Goal: Task Accomplishment & Management: Complete application form

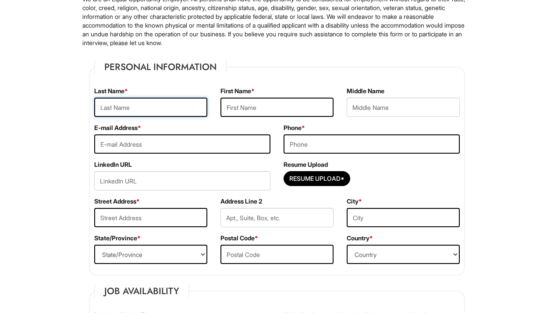
scroll to position [87, 0]
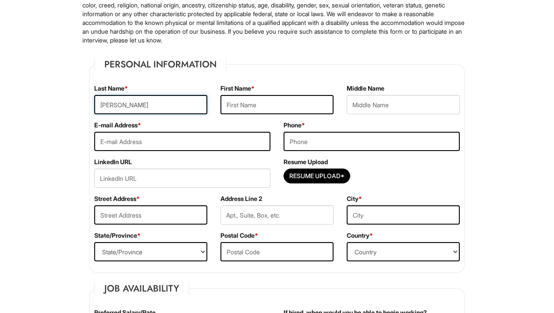
type input "[PERSON_NAME]"
type input "ceciliastella@meo"
type input "ceciliastella@me.com"
type input "3478363430"
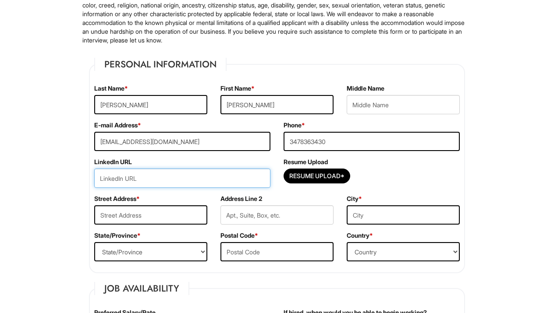
paste input "https://drive.google.com/file/d/1JIeq62IWa5dPpPu96wjrJDl8SZ-rVOEn/view?usp=shar…"
click at [201, 180] on input "url" at bounding box center [182, 178] width 176 height 19
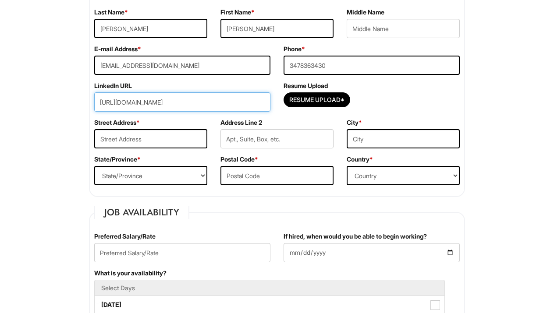
type input "https://drive.google.com/file/d/1JIeq62IWa5dPpPu96wjrJDl8SZ-rVOEn/view?usp=shar…"
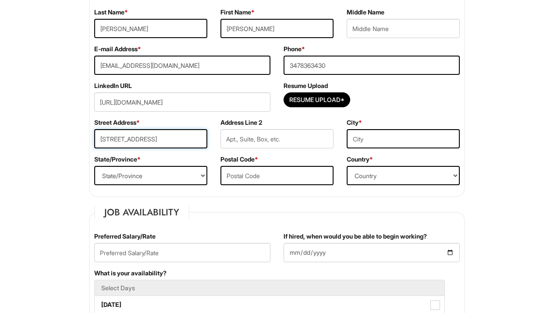
type input "3442 71st Street"
type input "Jackson Heights"
select select "NY"
type input "11372"
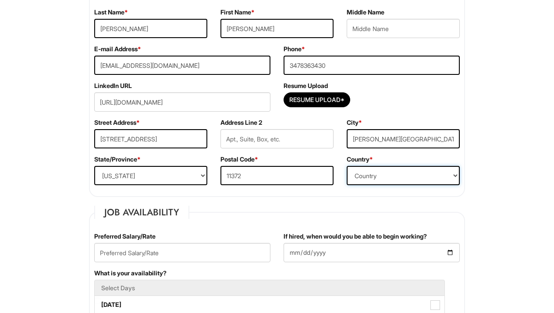
select select "United States of America"
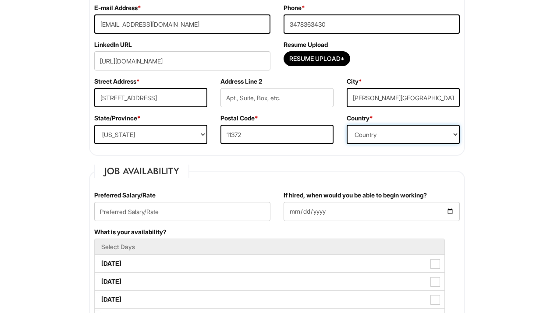
scroll to position [208, 0]
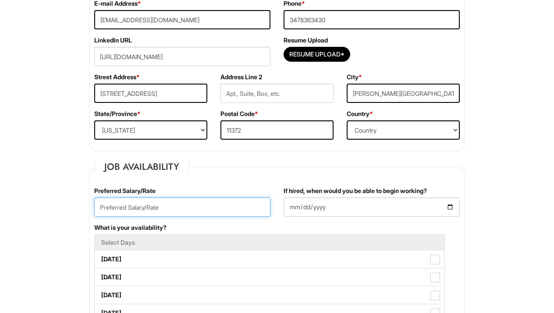
click at [254, 209] on input "text" at bounding box center [182, 207] width 176 height 19
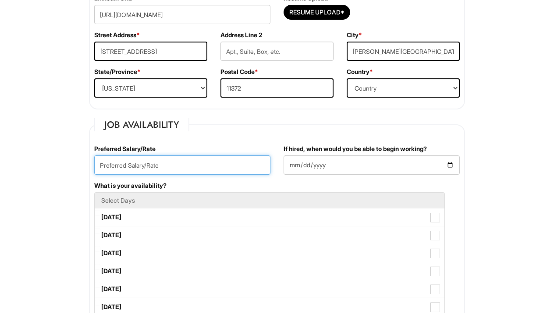
scroll to position [252, 0]
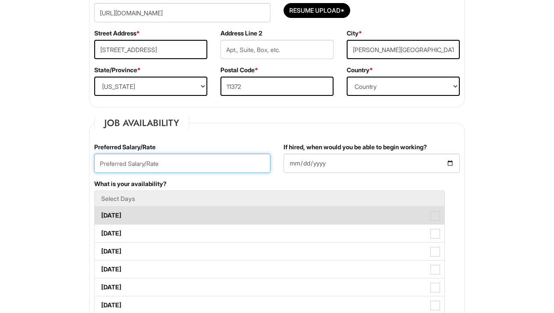
type input "2"
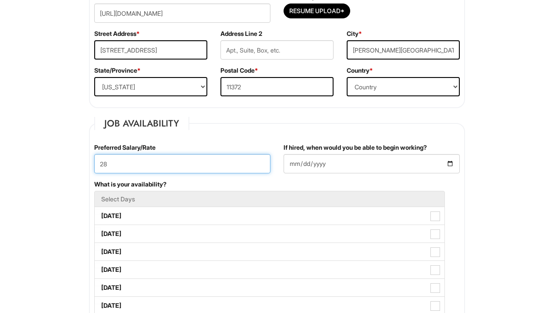
type input "28"
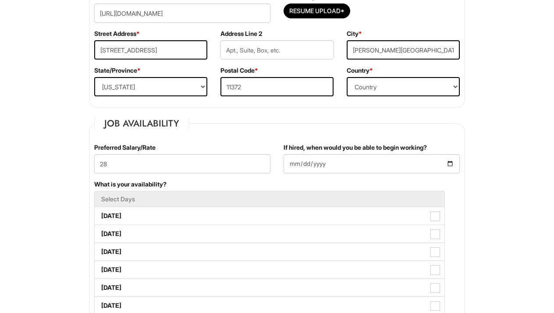
click at [262, 140] on fieldset "Job Availability Preferred Salary/Rate 28 If hired, when would you be able to b…" at bounding box center [277, 296] width 376 height 358
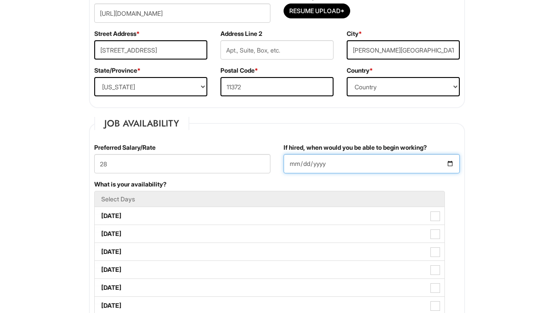
click at [304, 163] on input "If hired, when would you be able to begin working?" at bounding box center [371, 163] width 176 height 19
type input "2025-10-01"
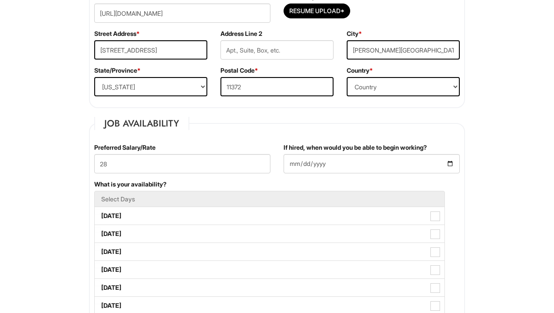
click at [260, 178] on div "Preferred Salary/Rate 28" at bounding box center [182, 161] width 189 height 37
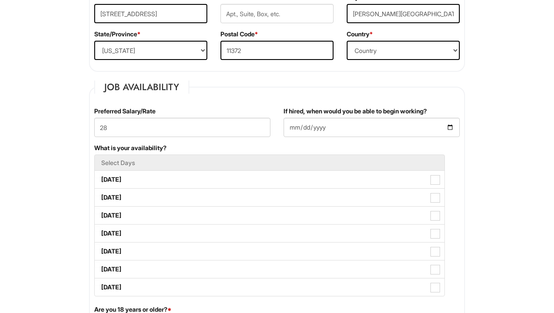
scroll to position [292, 0]
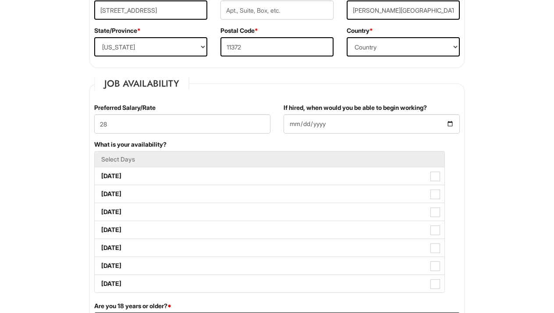
click at [386, 160] on h5 "Select Days" at bounding box center [269, 159] width 336 height 7
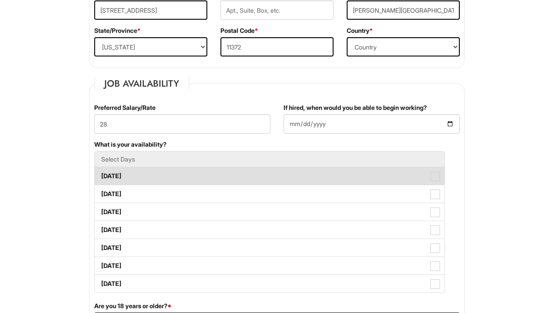
click at [436, 173] on span at bounding box center [435, 177] width 10 height 10
click at [100, 173] on Available_Monday "Monday" at bounding box center [98, 172] width 6 height 6
checkbox Available_Monday "true"
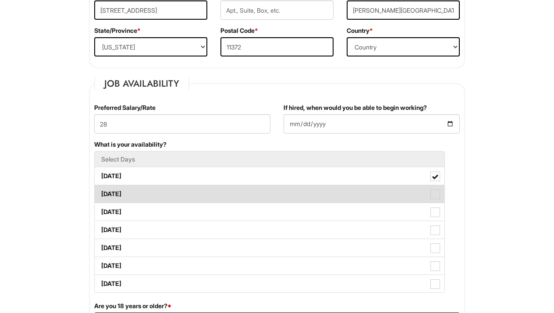
click at [435, 188] on label "Tuesday" at bounding box center [270, 194] width 350 height 18
click at [100, 188] on Available_Tuesday "Tuesday" at bounding box center [98, 190] width 6 height 6
checkbox Available_Tuesday "true"
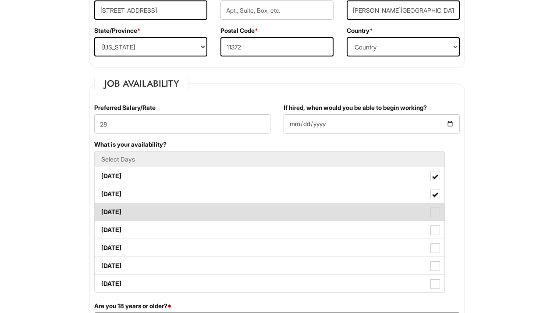
click at [435, 209] on span at bounding box center [435, 213] width 10 height 10
click at [100, 209] on Available_Wednesday "Wednesday" at bounding box center [98, 208] width 6 height 6
checkbox Available_Wednesday "true"
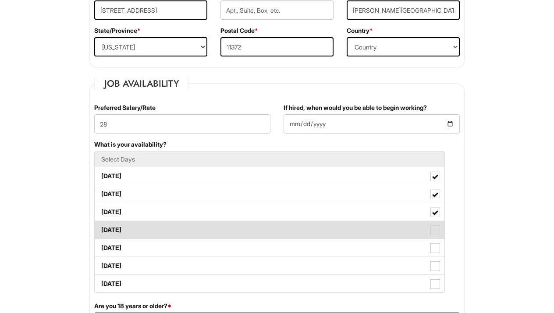
click at [435, 230] on span at bounding box center [435, 231] width 10 height 10
click at [100, 229] on Available_Thursday "Thursday" at bounding box center [98, 226] width 6 height 6
checkbox Available_Thursday "true"
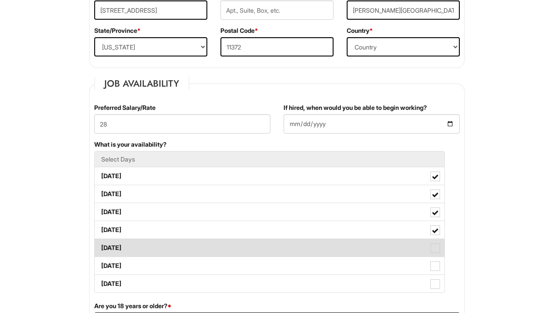
click at [435, 243] on label "Friday" at bounding box center [270, 248] width 350 height 18
click at [100, 243] on Available_Friday "Friday" at bounding box center [98, 244] width 6 height 6
checkbox Available_Friday "true"
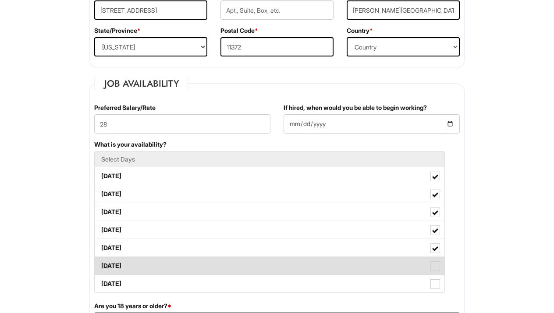
click at [435, 268] on span at bounding box center [435, 266] width 10 height 10
click at [100, 265] on Available_Saturday "Saturday" at bounding box center [98, 262] width 6 height 6
checkbox Available_Saturday "true"
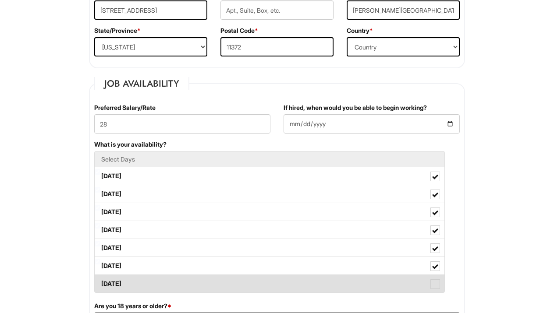
click at [435, 278] on label "Sunday" at bounding box center [270, 284] width 350 height 18
click at [100, 278] on Available_Sunday "Sunday" at bounding box center [98, 280] width 6 height 6
checkbox Available_Sunday "true"
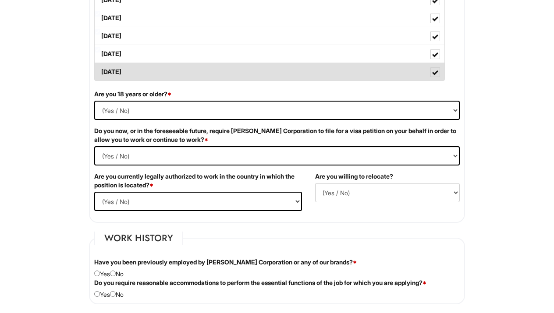
scroll to position [518, 0]
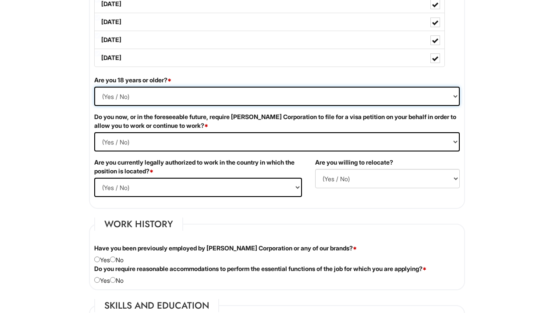
select select "Yes"
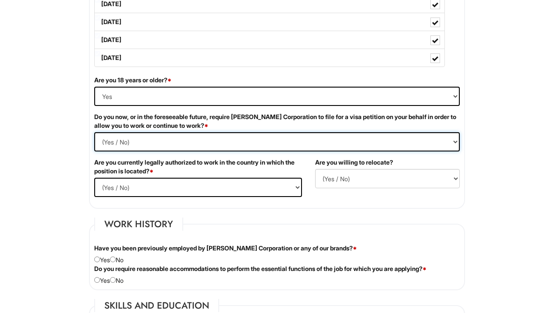
select Required "No"
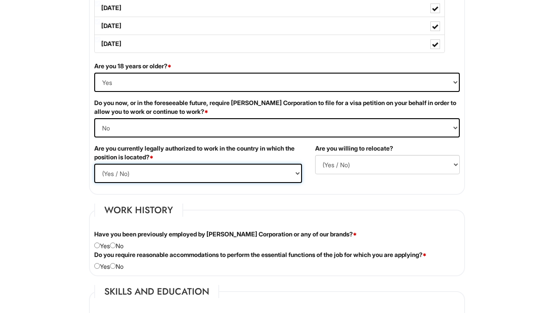
select select "Yes"
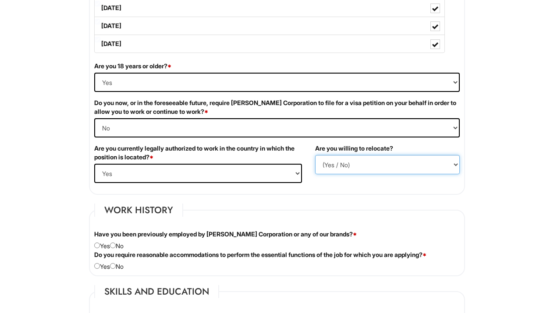
select select "Y"
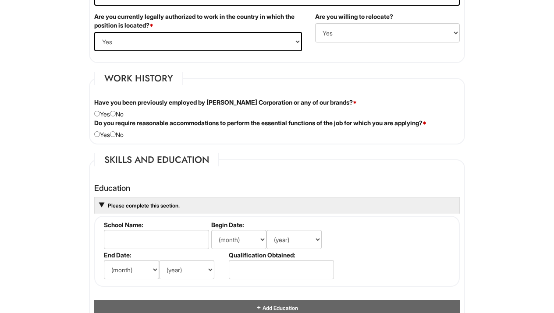
click at [116, 114] on input "radio" at bounding box center [113, 114] width 6 height 6
radio input "true"
click at [117, 129] on div "Do you require reasonable accommodations to perform the essential functions of …" at bounding box center [277, 129] width 378 height 21
click at [119, 134] on div "Do you require reasonable accommodations to perform the essential functions of …" at bounding box center [277, 129] width 378 height 21
click at [116, 134] on input "radio" at bounding box center [113, 134] width 6 height 6
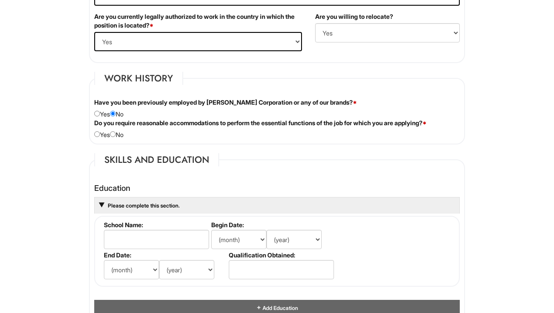
radio input "true"
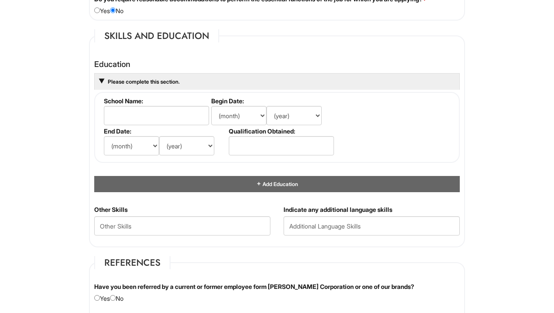
scroll to position [788, 0]
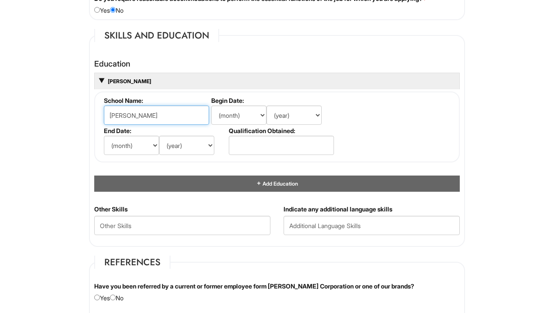
type input "La Sapienza"
select select "10"
select select "2014"
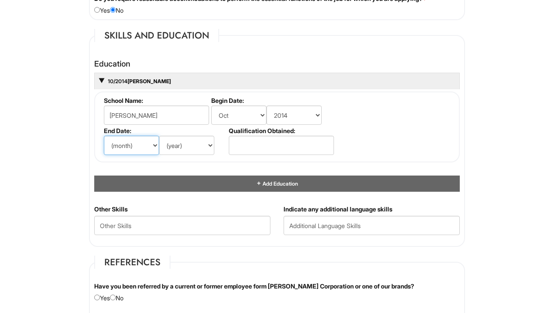
select select "9"
select select "2017"
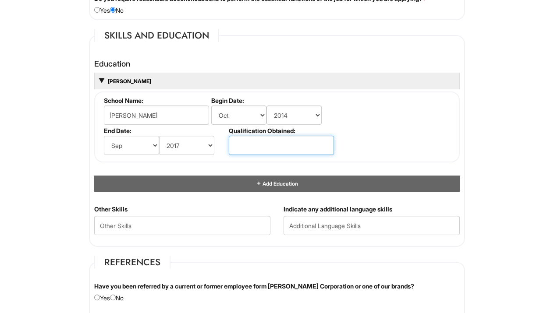
click at [261, 145] on input "text" at bounding box center [281, 145] width 105 height 19
click at [261, 145] on input "BA Degree in Fash" at bounding box center [281, 145] width 105 height 19
click at [301, 139] on input "BA Degree in Fash" at bounding box center [281, 145] width 105 height 19
click at [301, 140] on input "BA Degree in Fash" at bounding box center [281, 145] width 105 height 19
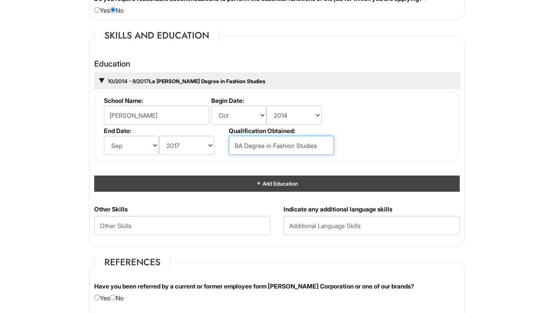
type input "BA Degree in Fashion Studies"
click at [300, 179] on div "Add Education" at bounding box center [276, 184] width 365 height 16
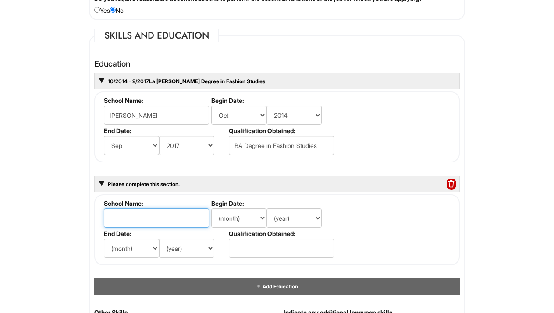
scroll to position [835, 0]
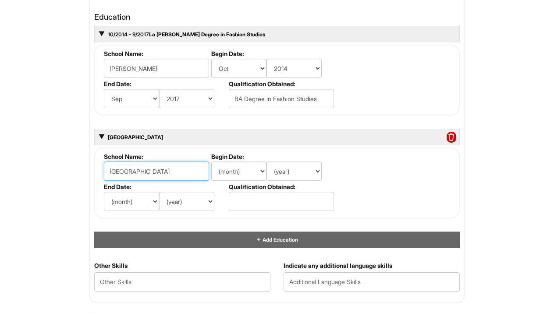
type input "IULM University"
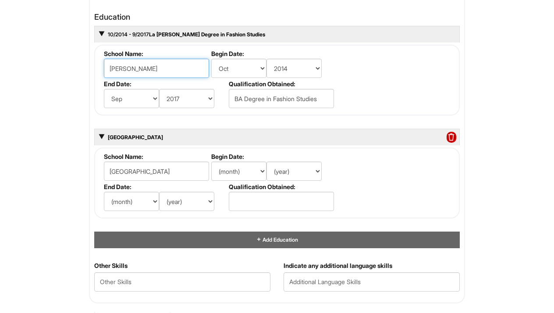
click at [189, 70] on input "La Sapienza" at bounding box center [156, 68] width 105 height 19
type input "La Sapienza University"
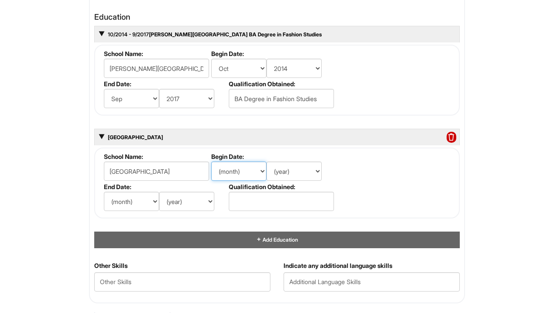
select select "1"
select select "2021"
select select "3"
select select "2022"
click at [270, 183] on label "Qualification Obtained:" at bounding box center [281, 186] width 104 height 7
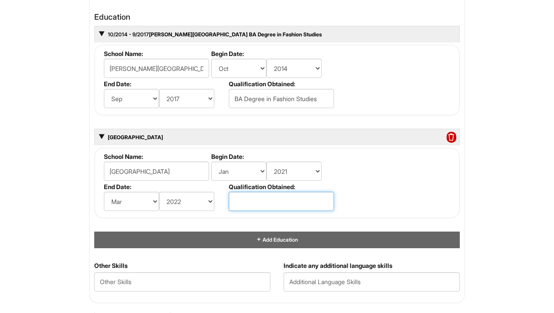
click at [270, 193] on input "text" at bounding box center [281, 201] width 105 height 19
type input "<"
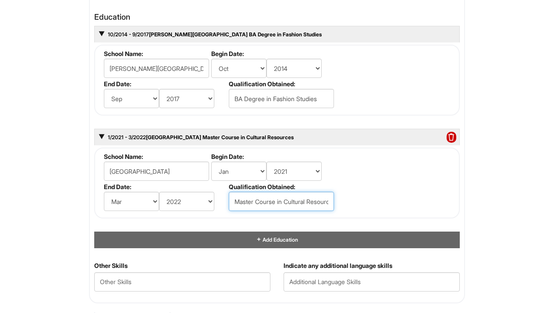
type input "Master Course in Cultural Resources"
click at [374, 194] on fieldset "School Name: IULM University Begin Date: (month) Jan Feb Mar Apr May Jun Jul Au…" at bounding box center [276, 183] width 365 height 71
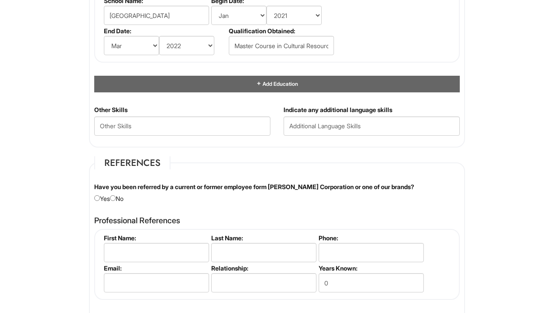
scroll to position [1035, 0]
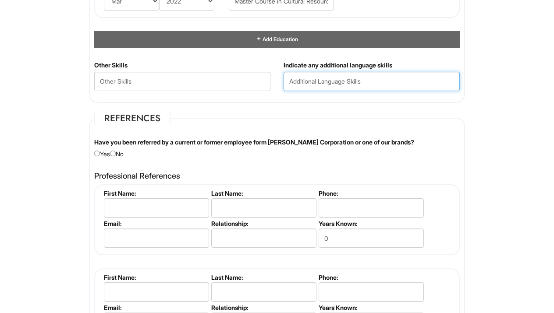
click at [304, 81] on input "text" at bounding box center [371, 81] width 176 height 19
type input "Italian"
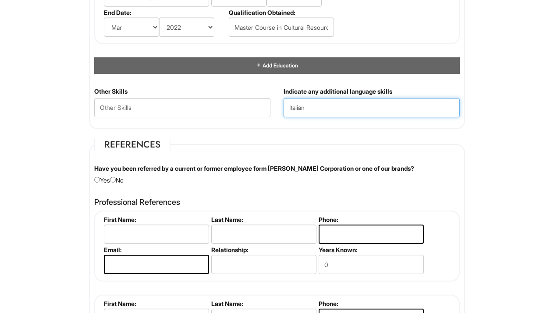
scroll to position [1015, 0]
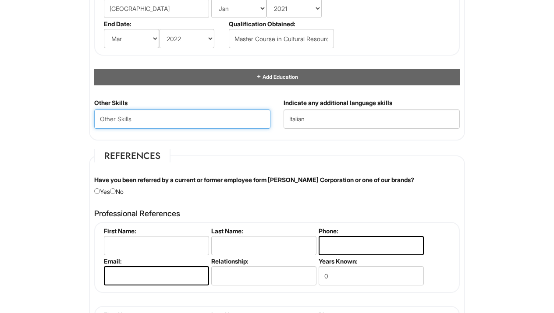
click at [237, 120] on Skills "text" at bounding box center [182, 119] width 176 height 19
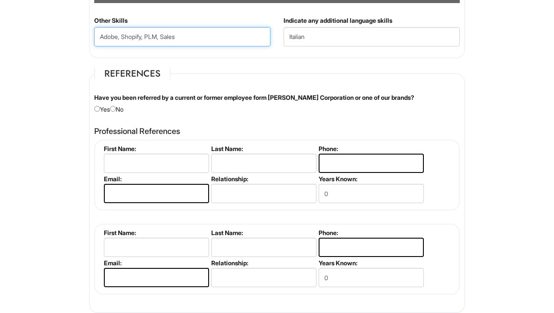
scroll to position [1102, 0]
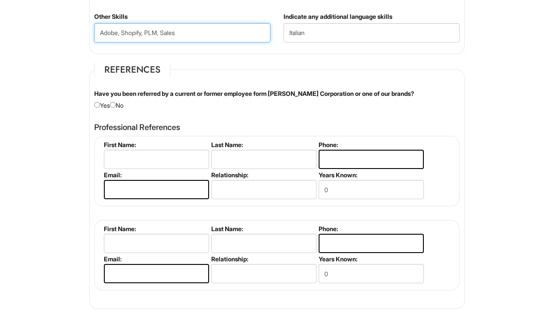
type Skills "Adobe, Shopify, PLM, Sales"
click at [116, 102] on input "radio" at bounding box center [113, 105] width 6 height 6
radio input "true"
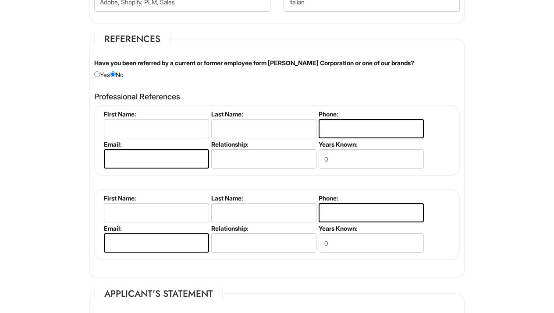
scroll to position [1183, 0]
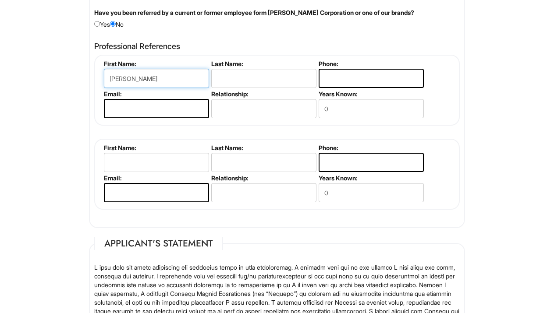
type input "Claire"
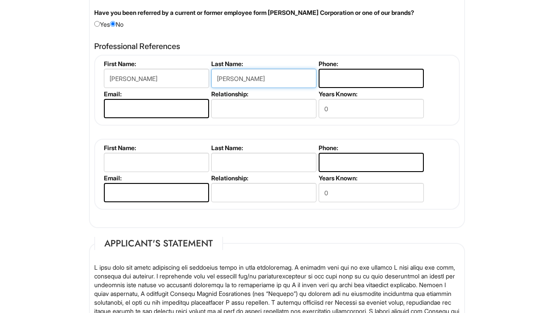
type input "Allen"
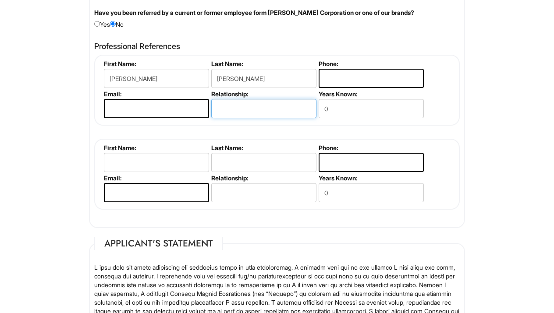
click at [258, 102] on input "text" at bounding box center [263, 108] width 105 height 19
type input "former supervisors"
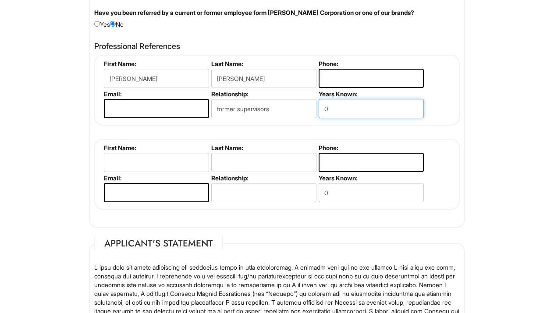
click at [352, 114] on input "0" at bounding box center [370, 108] width 105 height 19
type input "6"
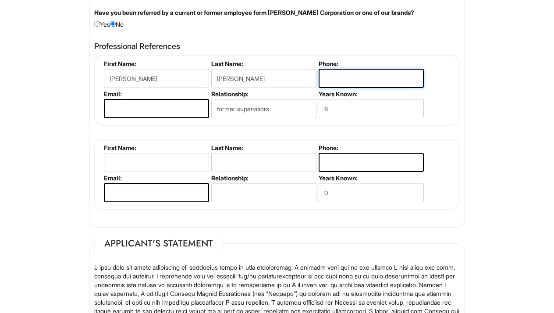
click at [359, 69] on input "tel" at bounding box center [370, 78] width 105 height 19
type input "9795510724"
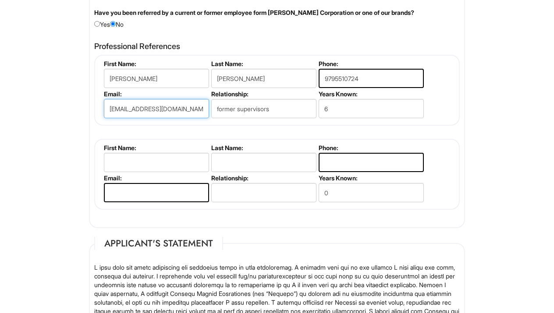
type input "claire.elisabeth7@gmail.com"
click at [185, 135] on div "Claire Allen First Name: Claire Last Name: Allen Phone: 9795510724 Email: clair…" at bounding box center [276, 132] width 365 height 155
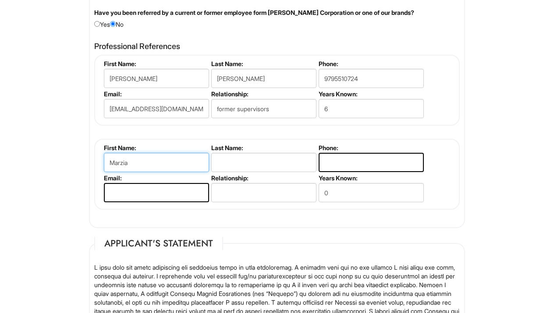
type input "Marzia"
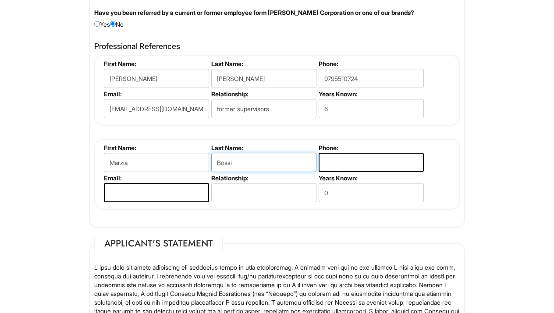
type input "Bossi"
type input "+39 3486332333"
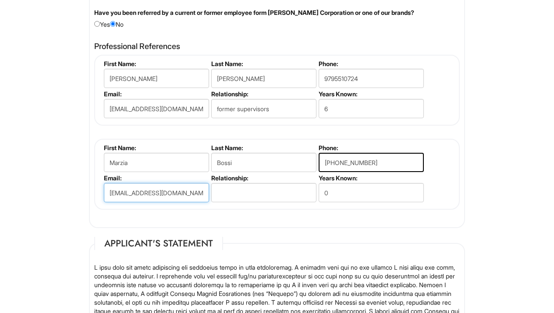
type input "marzia.bossi@gucci.com"
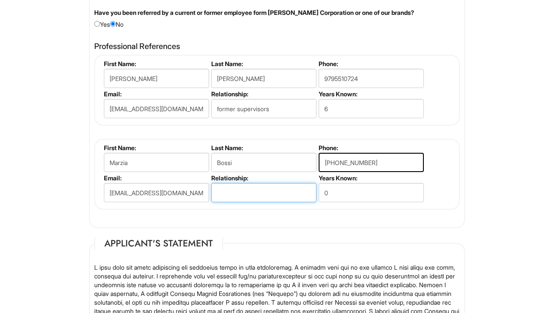
click at [229, 192] on input "text" at bounding box center [263, 192] width 105 height 19
type input "Store Manager at Gucci"
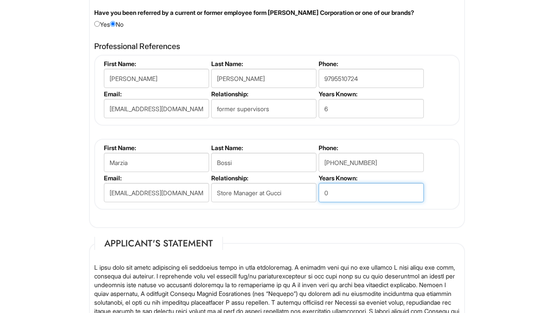
click at [353, 198] on input "0" at bounding box center [370, 192] width 105 height 19
type input "0"
type input "1"
click at [367, 223] on fieldset "References Have you been referred by a current or former employee form Giorgio …" at bounding box center [277, 105] width 376 height 247
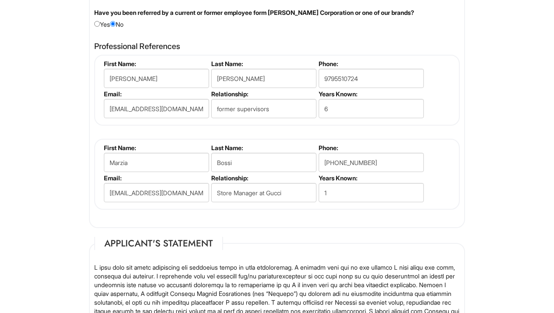
scroll to position [1189, 0]
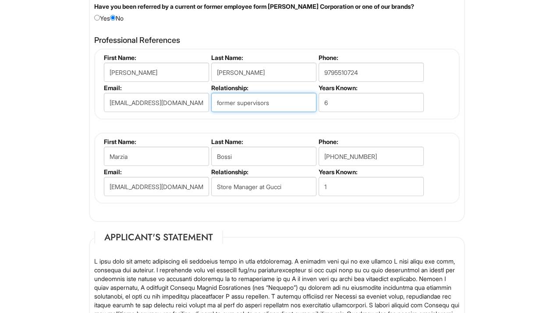
click at [284, 102] on input "former supervisors" at bounding box center [263, 102] width 105 height 19
type input "former supervisor"
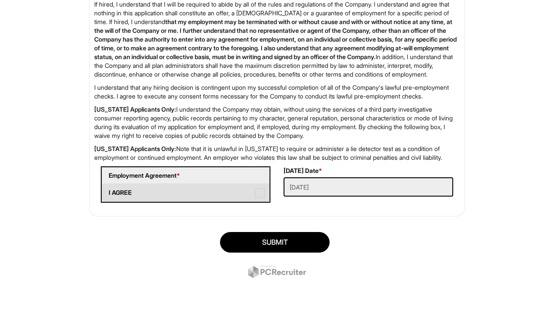
click at [262, 195] on span at bounding box center [260, 193] width 10 height 10
click at [108, 191] on AGREE "I AGREE" at bounding box center [105, 189] width 6 height 6
checkbox AGREE "true"
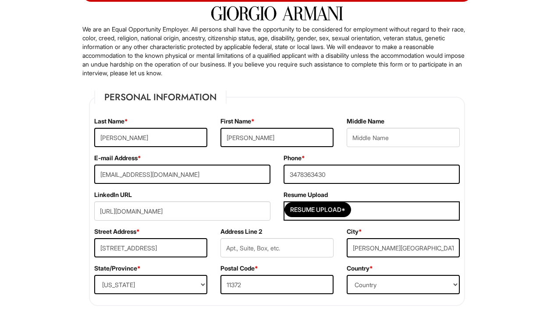
scroll to position [67, 0]
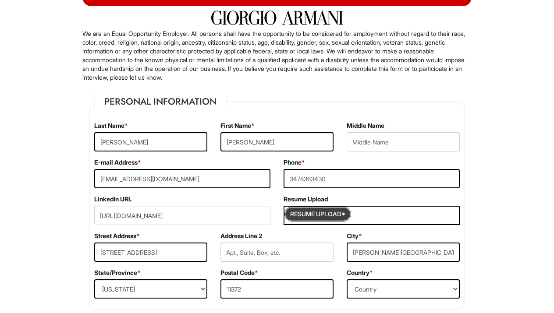
click at [310, 215] on input "Resume Upload*" at bounding box center [318, 214] width 66 height 14
type input "C:\fakepath\Resume _Cecilia Stella.pdf"
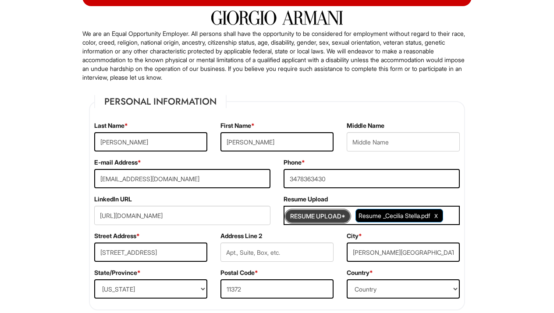
click at [328, 218] on input "Resume Upload*" at bounding box center [318, 216] width 66 height 14
click at [438, 216] on span "Clear Uploaded File" at bounding box center [436, 215] width 4 height 7
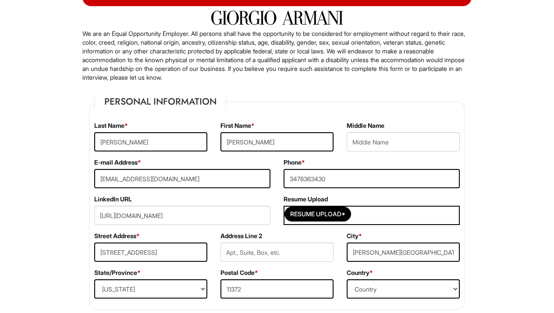
click at [339, 206] on div "Resume Upload* Resume _Cecilia Stella.pdf" at bounding box center [371, 215] width 176 height 19
click at [339, 217] on input "Resume Upload*" at bounding box center [318, 214] width 66 height 14
type input "C:\fakepath\Resume _Cecilia Stella.pdf"
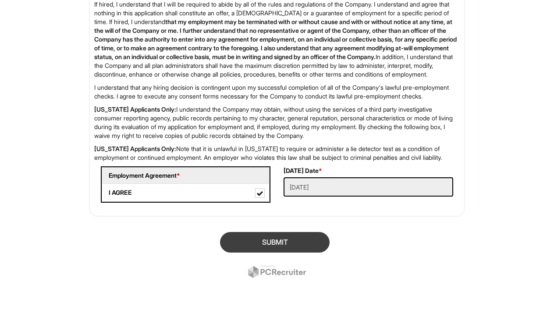
scroll to position [1551, 0]
click at [280, 245] on button "SUBMIT" at bounding box center [275, 242] width 110 height 21
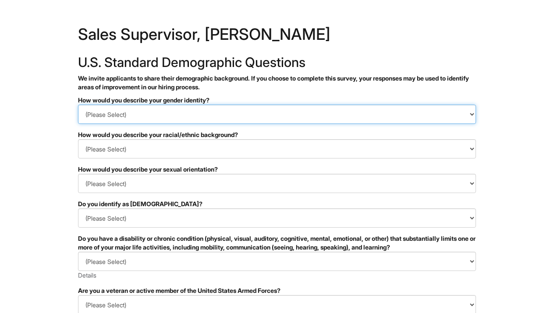
click at [279, 113] on select "(Please Select) Man Woman [DEMOGRAPHIC_DATA] I prefer to self-describe I don't …" at bounding box center [277, 114] width 398 height 19
select select "Woman"
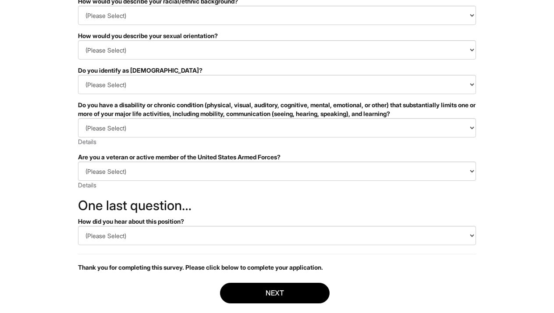
scroll to position [135, 0]
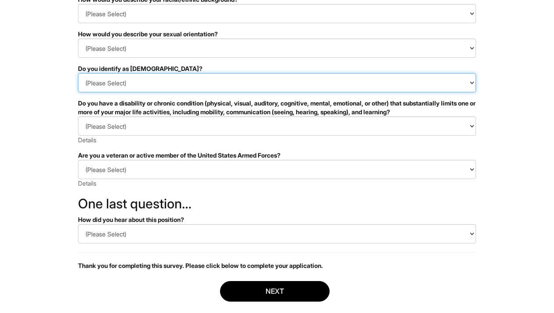
select select "No"
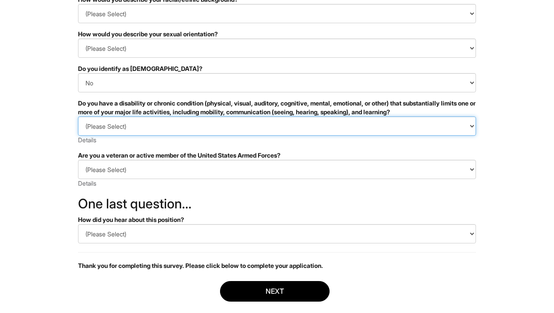
select select "NO, I DON'T HAVE A DISABILITY"
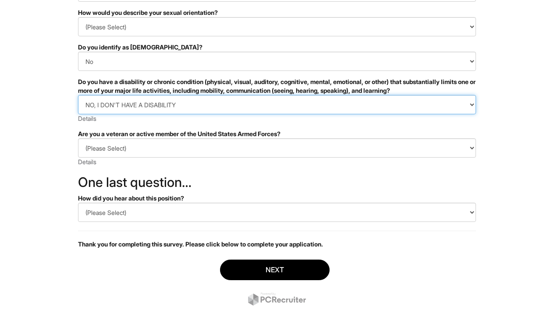
scroll to position [159, 0]
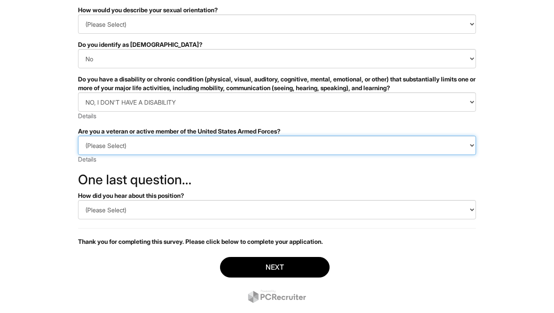
select select "I AM NOT A PROTECTED VETERAN"
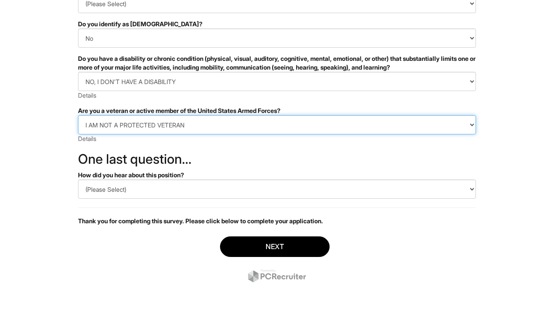
scroll to position [180, 0]
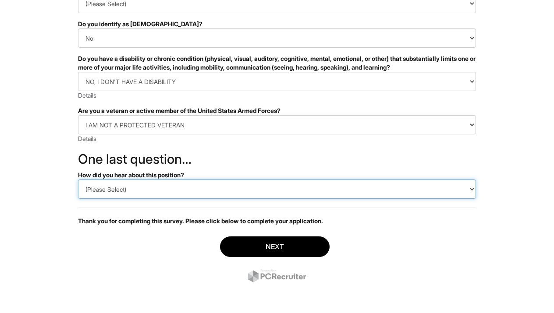
select select "LinkedIn"
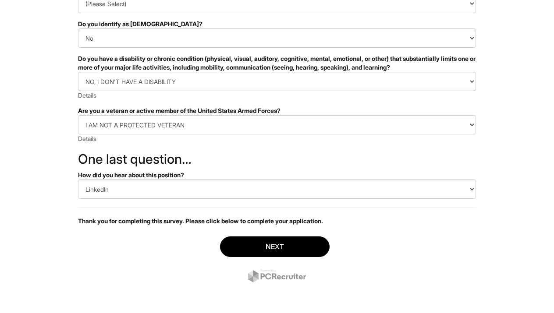
click at [265, 263] on div "Next" at bounding box center [277, 260] width 398 height 61
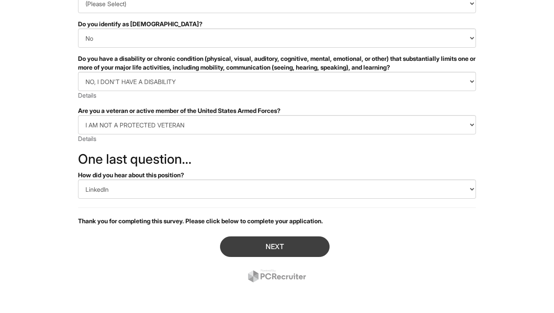
click at [263, 248] on button "Next" at bounding box center [275, 247] width 110 height 21
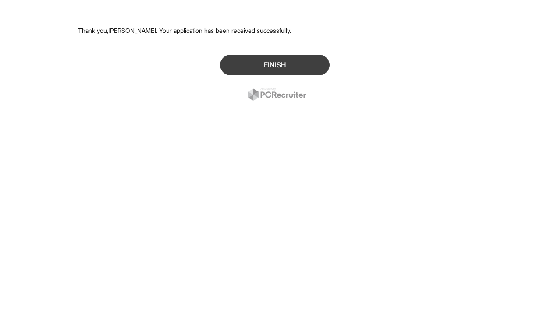
click at [278, 66] on button "Finish" at bounding box center [275, 65] width 110 height 21
